Goal: Check status: Check status

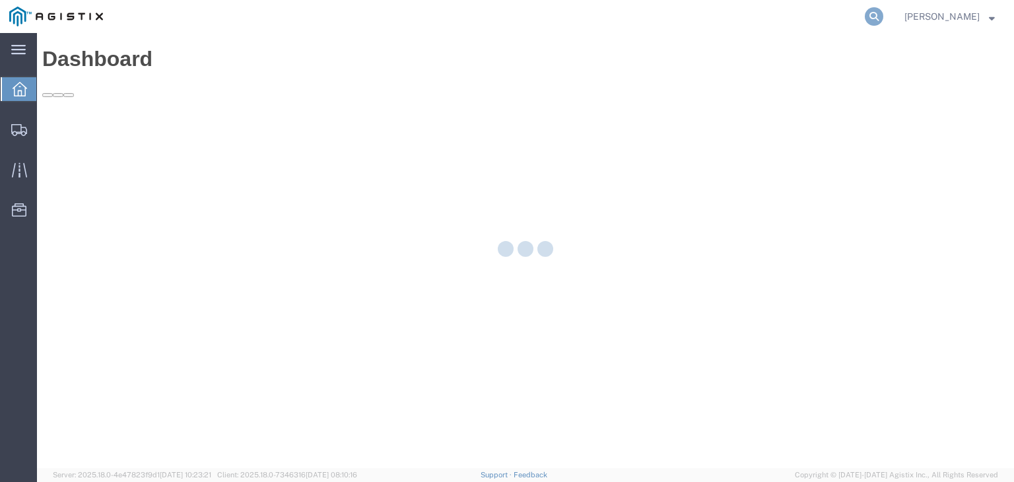
click at [883, 9] on icon at bounding box center [874, 16] width 18 height 18
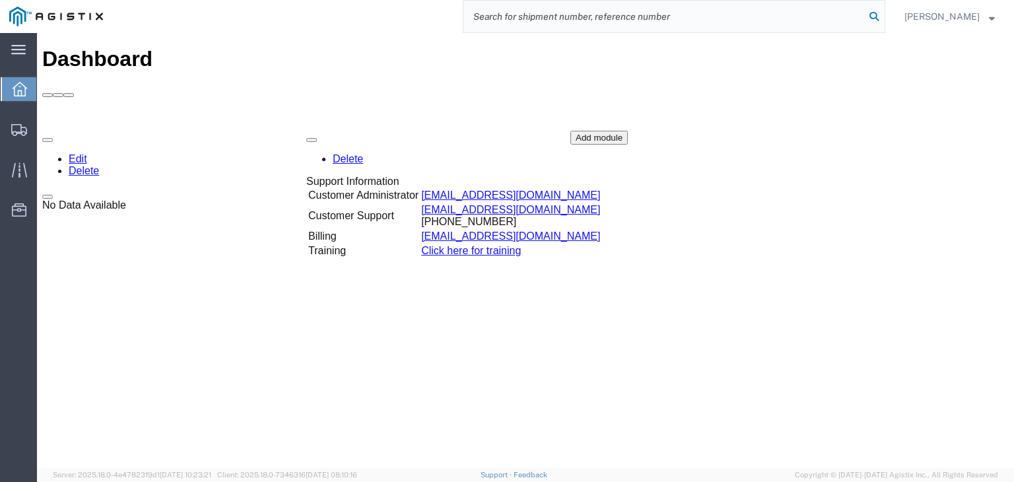
paste input "• 56315672"
type input "•"
paste input "• 56315672"
click at [505, 16] on input "• 56315672" at bounding box center [663, 17] width 401 height 32
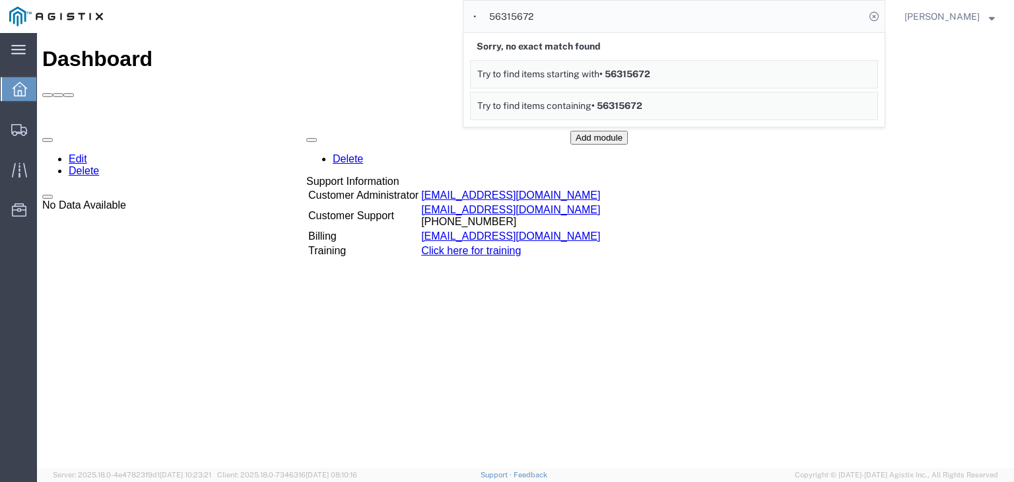
drag, startPoint x: 505, startPoint y: 16, endPoint x: 298, endPoint y: 30, distance: 207.1
click at [298, 30] on div "• 56315672 Sorry, no exact match found Try to find items starting with • 563156…" at bounding box center [498, 16] width 773 height 33
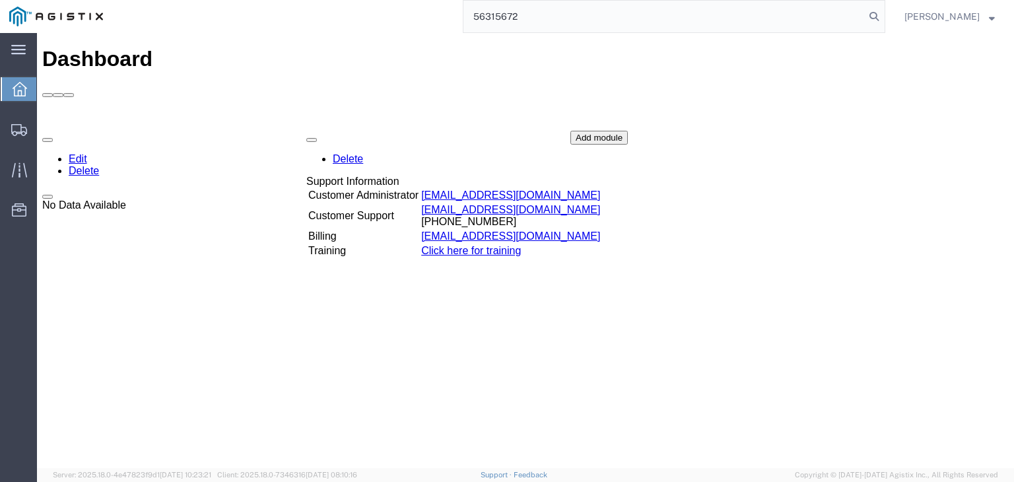
type input "56315672"
